Goal: Register for event/course

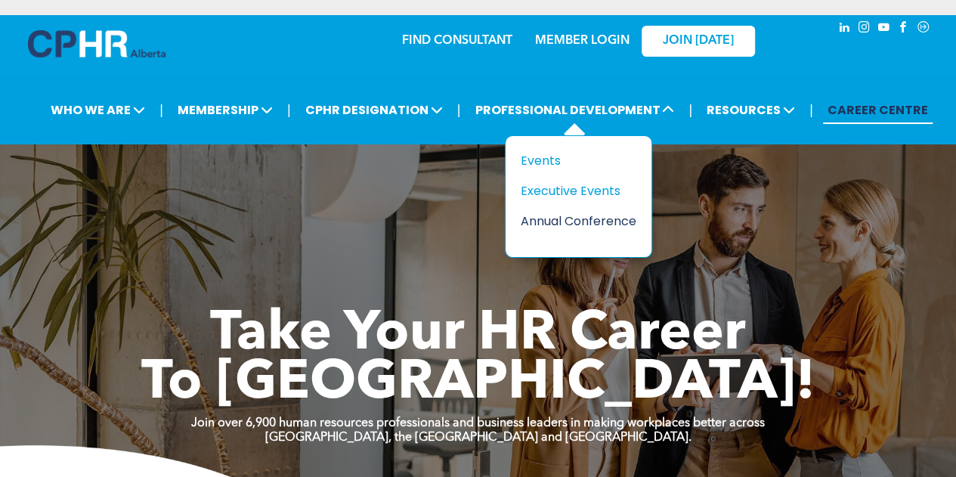
click at [597, 213] on div "Annual Conference" at bounding box center [573, 221] width 104 height 19
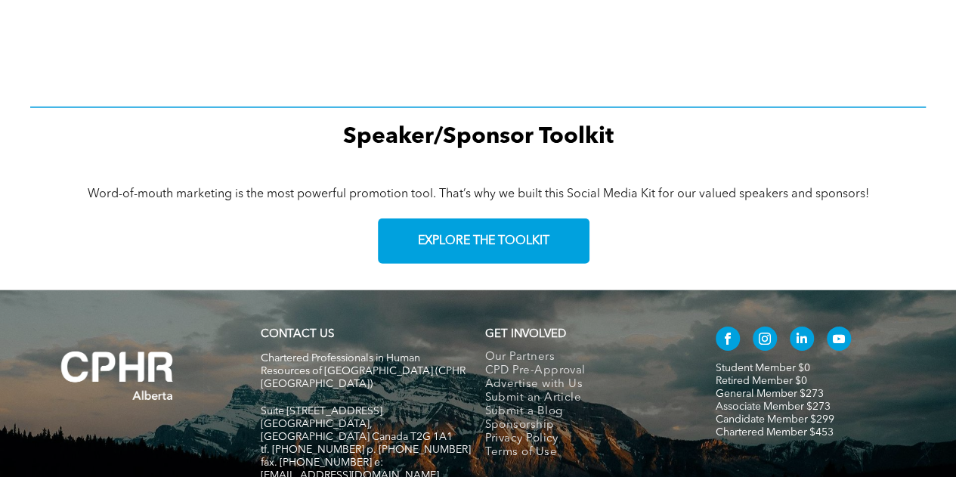
scroll to position [2217, 0]
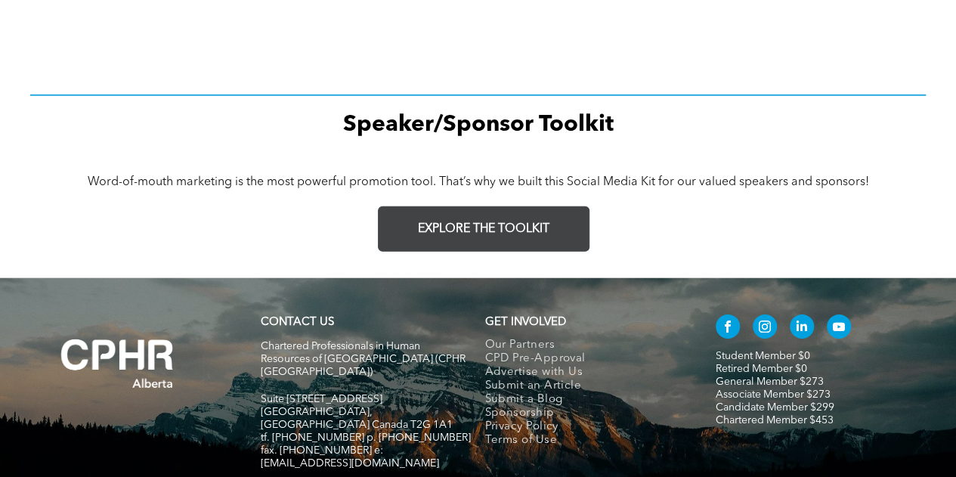
click at [519, 234] on span "EXPLORE THE TOOLKIT" at bounding box center [484, 229] width 132 height 14
